Goal: Task Accomplishment & Management: Complete application form

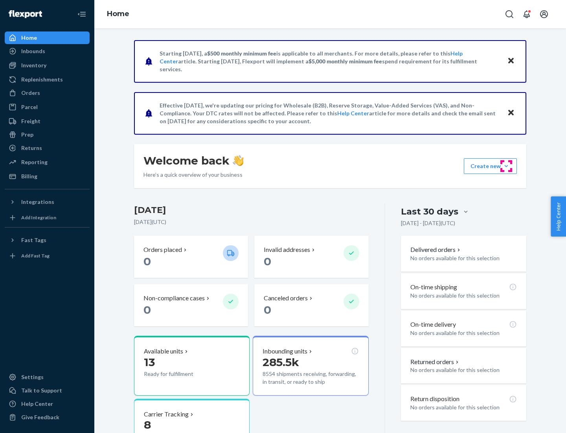
click at [507, 166] on button "Create new Create new inbound Create new order Create new product" at bounding box center [490, 166] width 53 height 16
click at [47, 51] on div "Inbounds" at bounding box center [47, 51] width 83 height 11
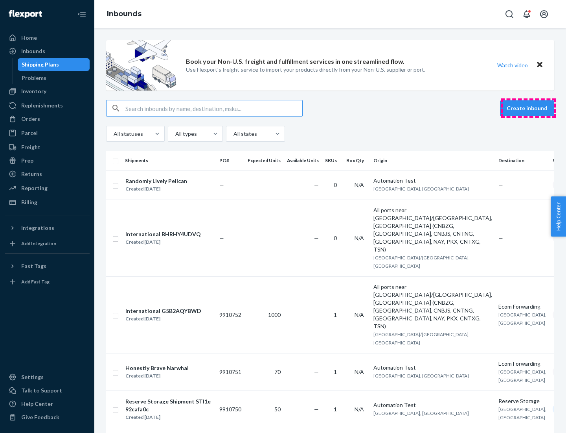
click at [529, 108] on button "Create inbound" at bounding box center [527, 108] width 54 height 16
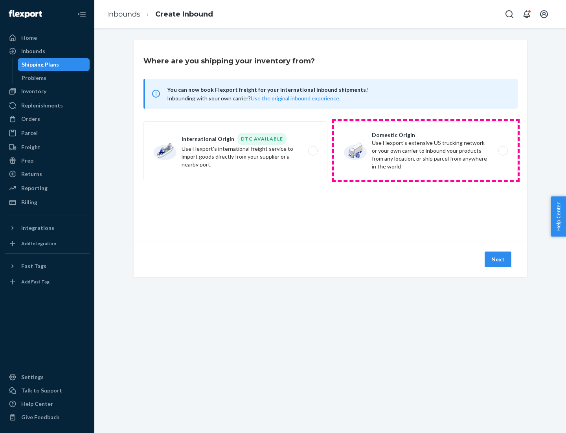
click at [426, 151] on label "Domestic Origin Use Flexport’s extensive US trucking network or your own carrie…" at bounding box center [426, 150] width 184 height 59
click at [503, 151] on input "Domestic Origin Use Flexport’s extensive US trucking network or your own carrie…" at bounding box center [505, 150] width 5 height 5
radio input "true"
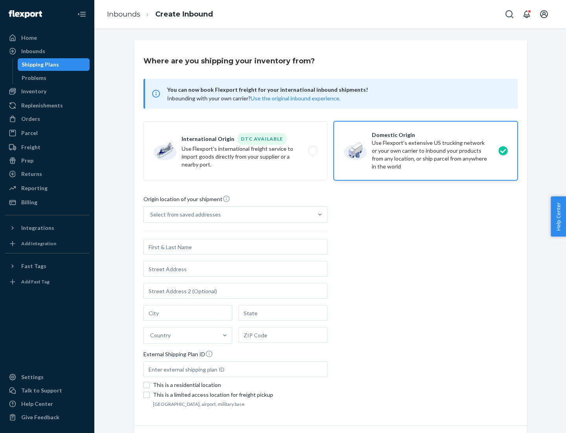
click at [184, 214] on div "Select from saved addresses" at bounding box center [185, 214] width 71 height 8
click at [151, 214] on input "Select from saved addresses" at bounding box center [150, 214] width 1 height 8
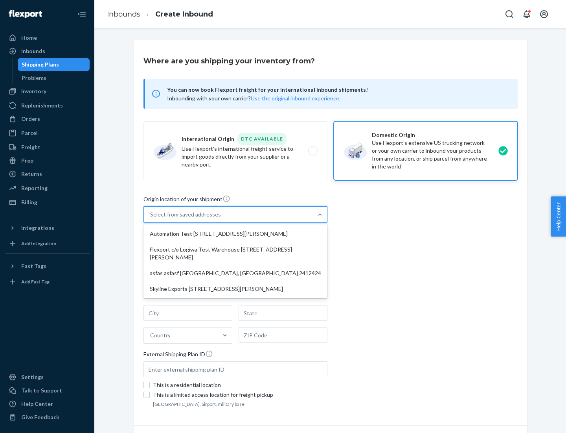
scroll to position [3, 0]
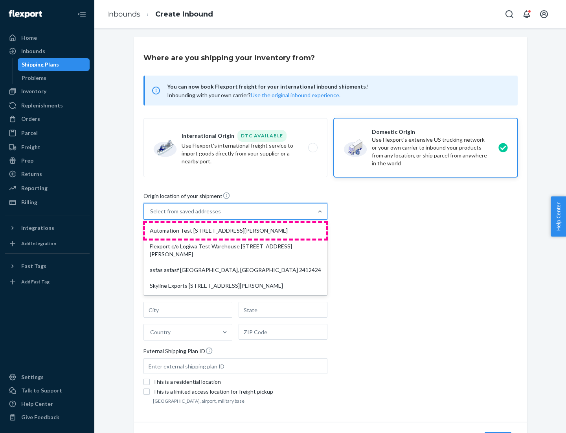
click at [236, 231] on div "Automation Test [STREET_ADDRESS][PERSON_NAME]" at bounding box center [235, 231] width 181 height 16
click at [151, 215] on input "option Automation Test [STREET_ADDRESS][PERSON_NAME] focused, 1 of 4. 4 results…" at bounding box center [150, 211] width 1 height 8
type input "Automation Test"
type input "9th Floor"
type input "[GEOGRAPHIC_DATA]"
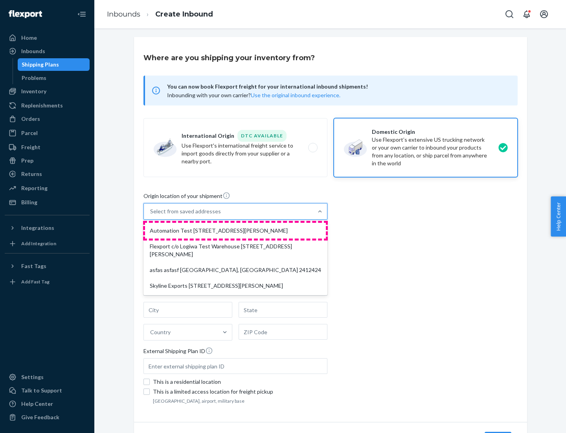
type input "CA"
type input "94104"
type input "[STREET_ADDRESS][PERSON_NAME]"
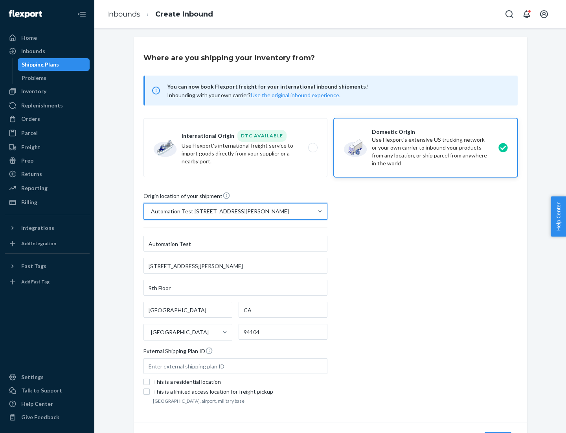
scroll to position [46, 0]
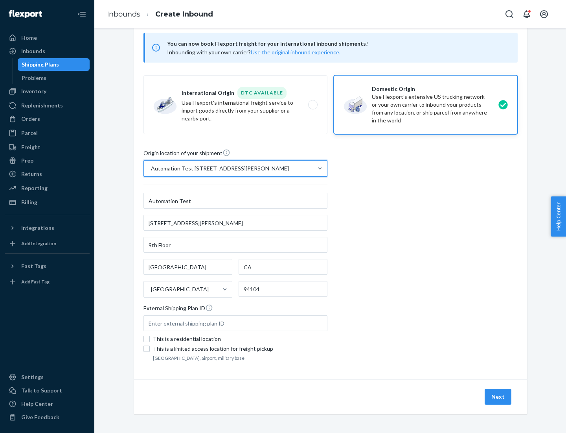
click at [499, 397] on button "Next" at bounding box center [498, 397] width 27 height 16
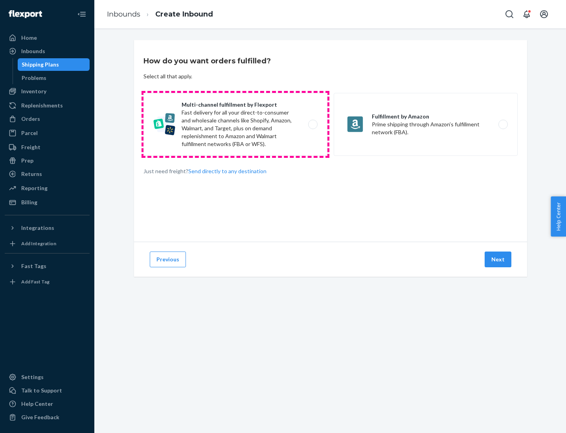
click at [236, 124] on label "Multi-channel fulfillment by Flexport Fast delivery for all your direct-to-cons…" at bounding box center [236, 124] width 184 height 63
click at [313, 124] on input "Multi-channel fulfillment by Flexport Fast delivery for all your direct-to-cons…" at bounding box center [315, 124] width 5 height 5
radio input "true"
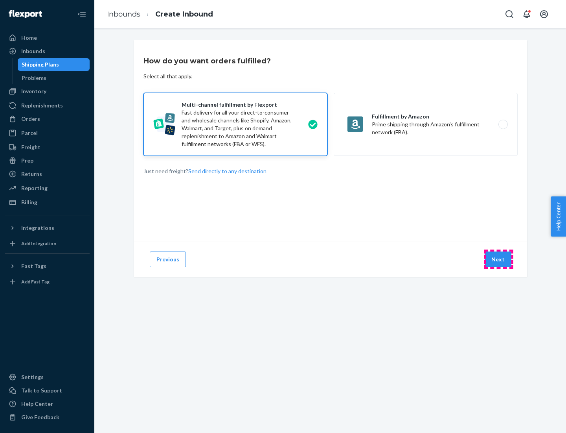
click at [499, 259] on button "Next" at bounding box center [498, 259] width 27 height 16
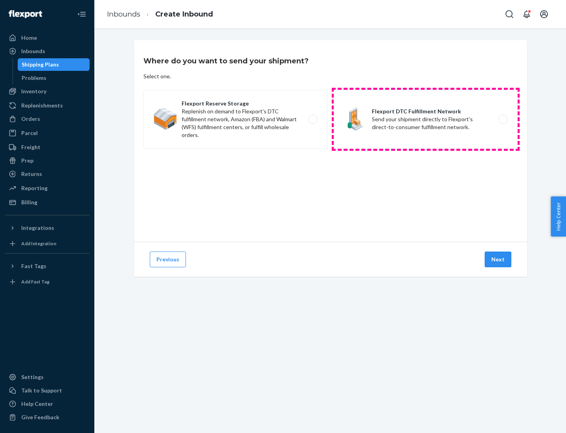
click at [426, 119] on label "Flexport DTC Fulfillment Network Send your shipment directly to Flexport's dire…" at bounding box center [426, 119] width 184 height 59
click at [503, 119] on input "Flexport DTC Fulfillment Network Send your shipment directly to Flexport's dire…" at bounding box center [505, 119] width 5 height 5
radio input "true"
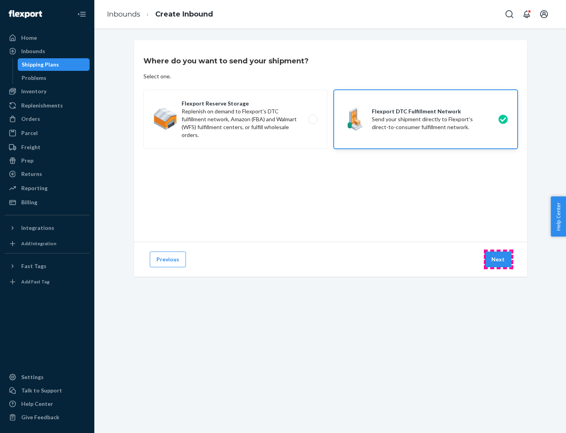
click at [499, 259] on button "Next" at bounding box center [498, 259] width 27 height 16
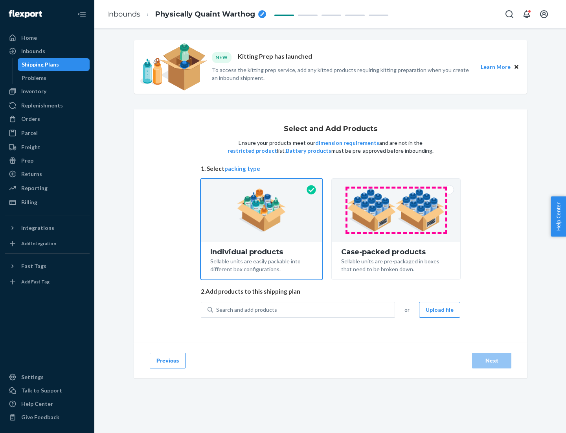
click at [397, 210] on img at bounding box center [396, 209] width 98 height 43
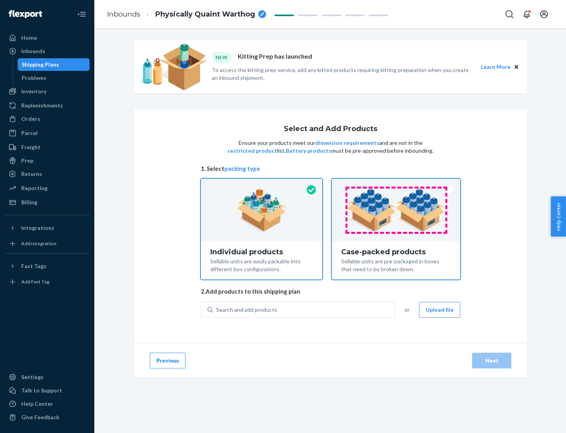
click at [397, 184] on input "Case-packed products Sellable units are pre-packaged in boxes that need to be b…" at bounding box center [396, 181] width 5 height 5
radio input "true"
radio input "false"
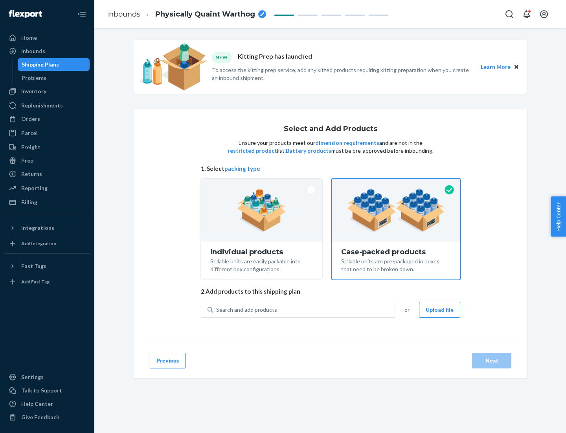
click at [304, 309] on div "Search and add products" at bounding box center [304, 310] width 182 height 14
click at [217, 309] on input "Search and add products" at bounding box center [216, 310] width 1 height 8
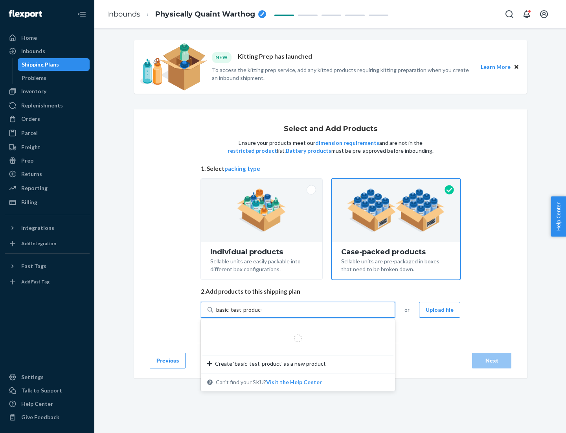
type input "basic-test-product-1"
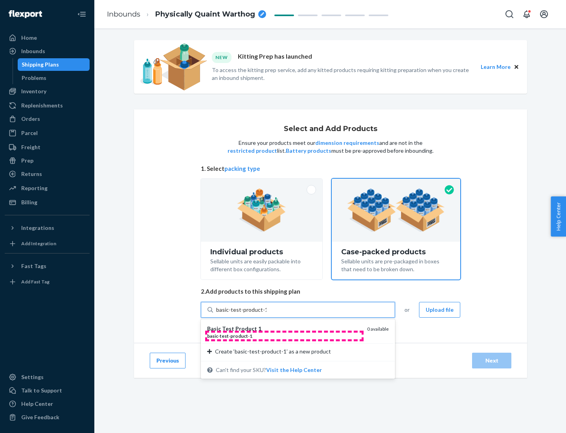
click at [284, 336] on div "basic - test - product - 1" at bounding box center [284, 335] width 154 height 7
click at [267, 314] on input "basic-test-product-1" at bounding box center [241, 310] width 50 height 8
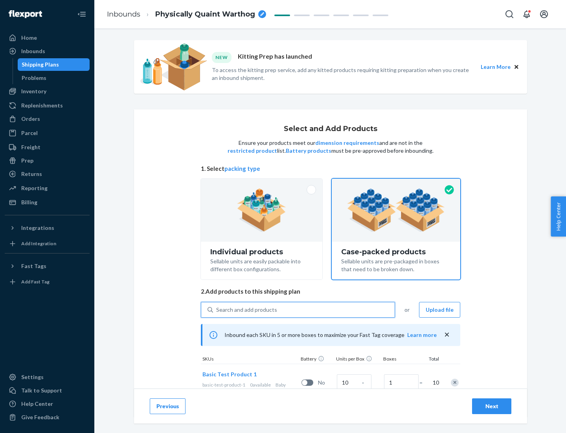
scroll to position [28, 0]
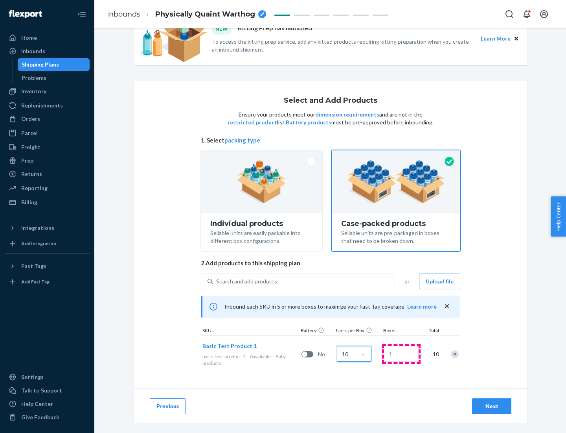
type input "10"
type input "7"
click at [492, 406] on div "Next" at bounding box center [492, 406] width 26 height 8
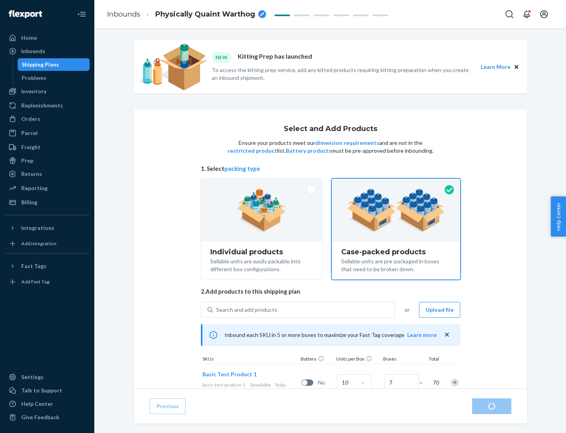
radio input "true"
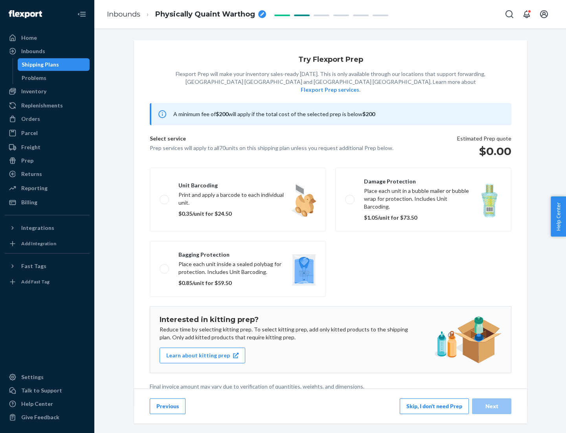
scroll to position [2, 0]
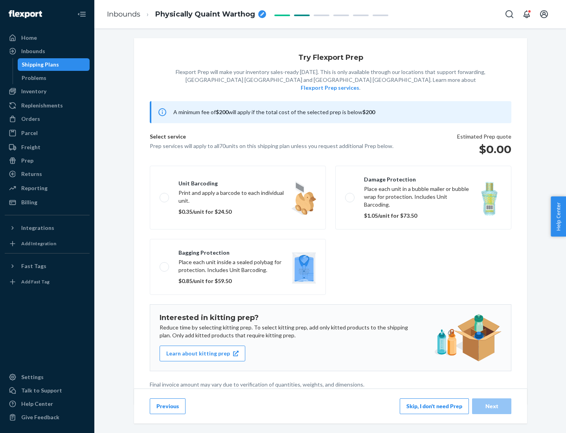
click at [238, 251] on label "Bagging protection Place each unit inside a sealed polybag for protection. Incl…" at bounding box center [238, 267] width 176 height 56
click at [165, 264] on input "Bagging protection Place each unit inside a sealed polybag for protection. Incl…" at bounding box center [162, 266] width 5 height 5
checkbox input "true"
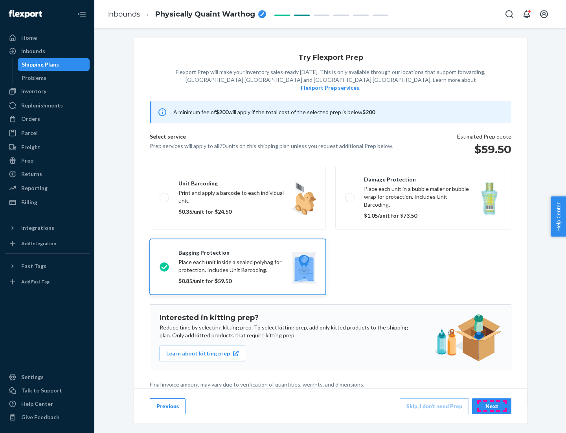
click at [492, 406] on div "Next" at bounding box center [492, 406] width 26 height 8
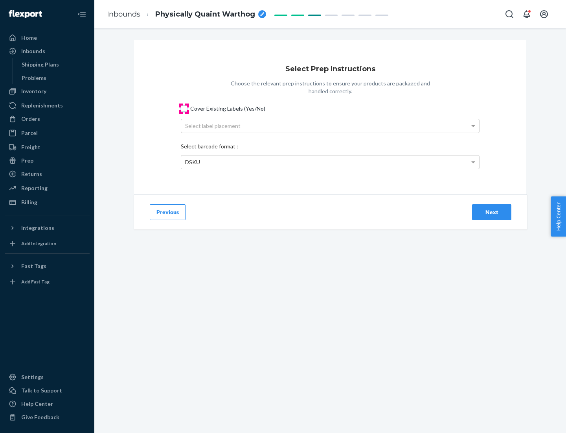
click at [184, 108] on input "Cover Existing Labels (Yes/No)" at bounding box center [184, 108] width 6 height 6
checkbox input "true"
click at [330, 125] on div "Select label placement" at bounding box center [330, 125] width 298 height 13
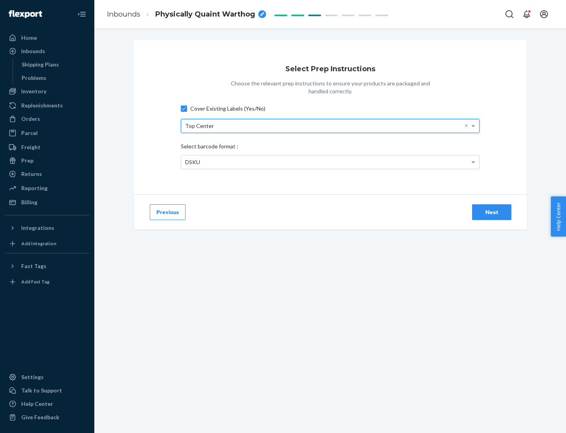
click at [330, 162] on div "DSKU" at bounding box center [330, 161] width 298 height 13
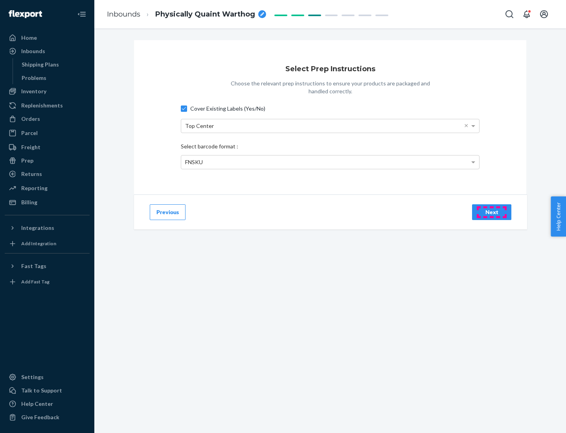
click at [492, 212] on div "Next" at bounding box center [492, 212] width 26 height 8
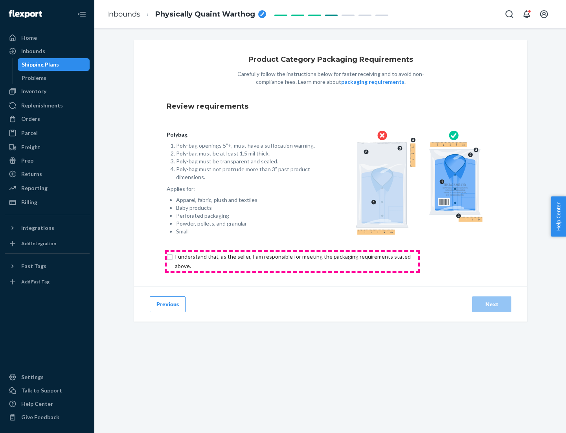
click at [292, 261] on input "checkbox" at bounding box center [298, 261] width 262 height 19
checkbox input "true"
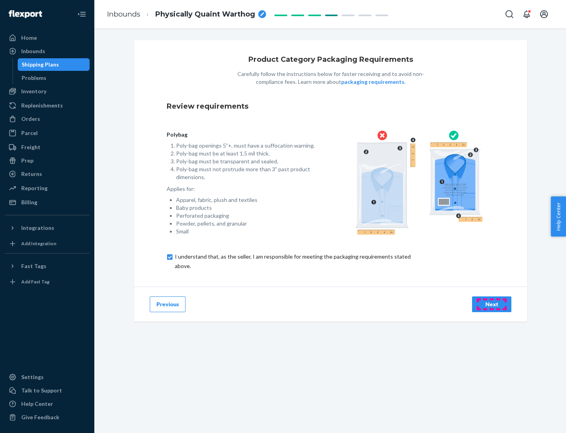
click at [492, 304] on div "Next" at bounding box center [492, 304] width 26 height 8
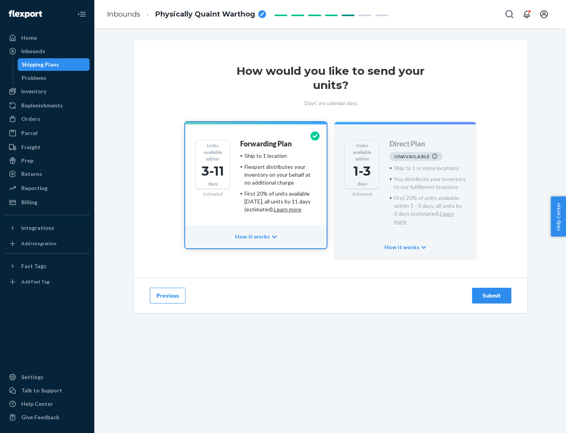
click at [267, 144] on h4 "Forwarding Plan" at bounding box center [266, 144] width 52 height 8
click at [492, 292] on div "Submit" at bounding box center [492, 296] width 26 height 8
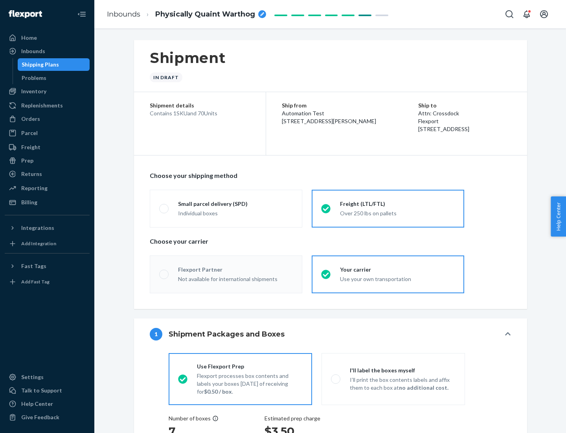
radio input "true"
radio input "false"
radio input "true"
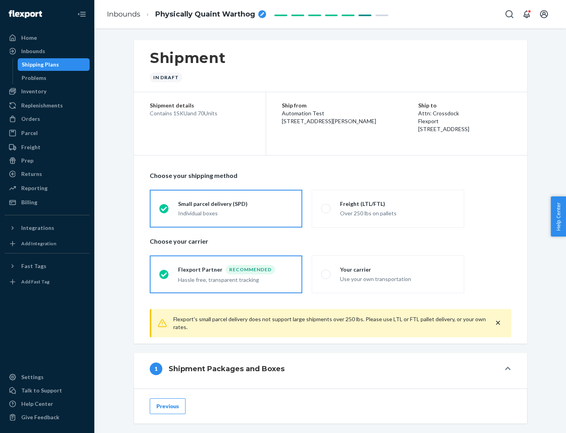
click at [236, 212] on div "Individual boxes" at bounding box center [235, 213] width 115 height 8
click at [164, 211] on input "Small parcel delivery (SPD) Individual boxes" at bounding box center [161, 208] width 5 height 5
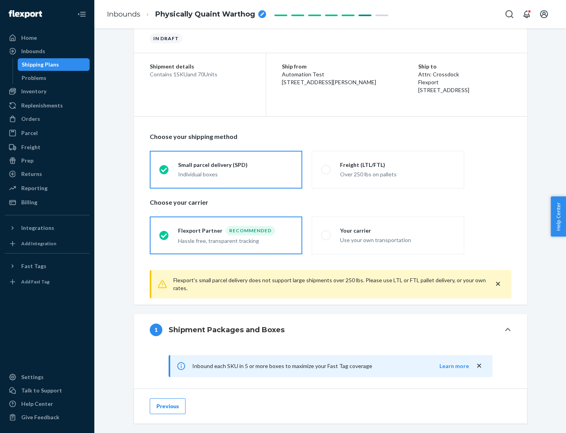
click at [398, 230] on div "Your carrier" at bounding box center [397, 231] width 115 height 8
click at [327, 233] on input "Your carrier Use your own transportation" at bounding box center [323, 235] width 5 height 5
radio input "true"
radio input "false"
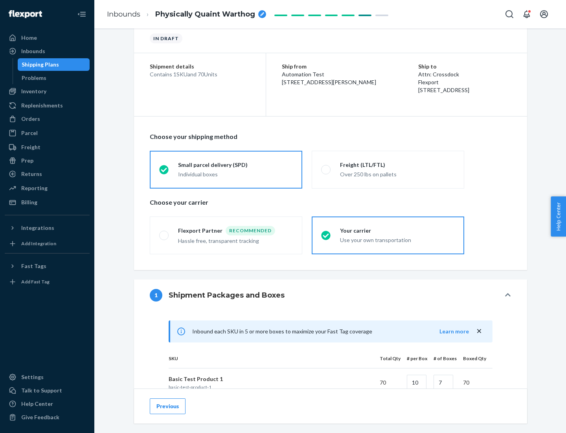
scroll to position [191, 0]
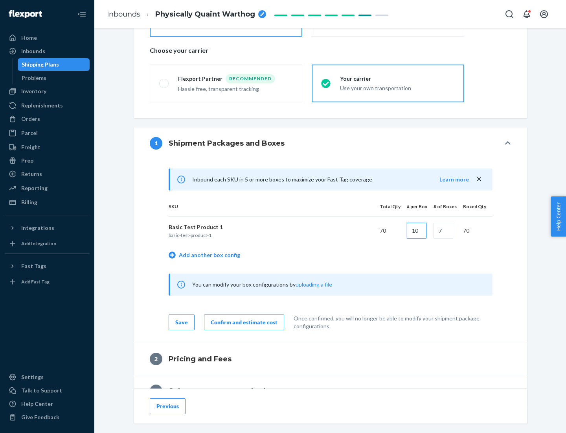
type input "10"
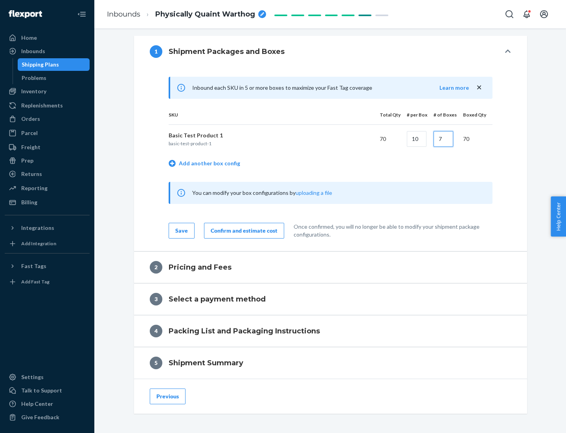
type input "7"
click at [243, 230] on div "Confirm and estimate cost" at bounding box center [244, 231] width 67 height 8
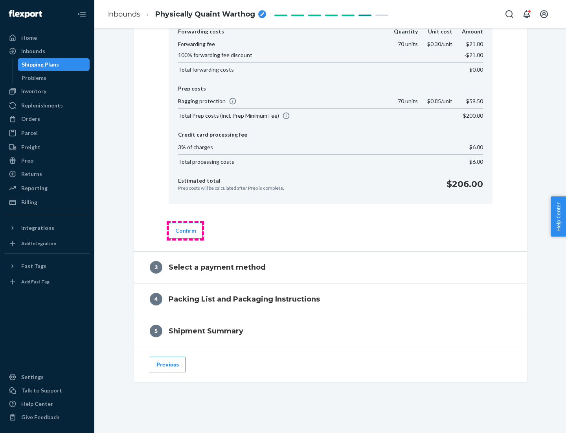
click at [185, 230] on button "Confirm" at bounding box center [186, 231] width 34 height 16
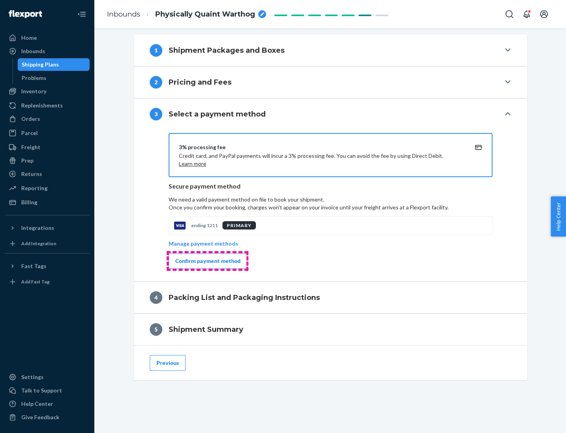
click at [207, 261] on div "Confirm payment method" at bounding box center [207, 261] width 65 height 8
